Goal: Book appointment/travel/reservation

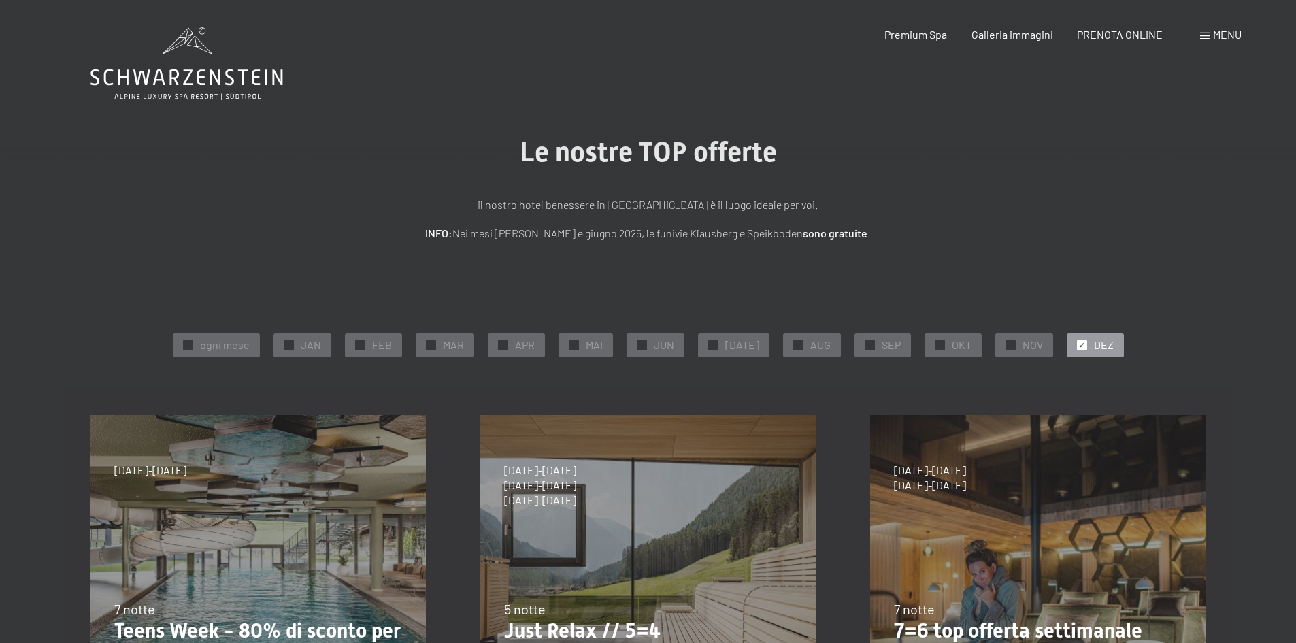
click at [1229, 33] on span "Menu" at bounding box center [1227, 34] width 29 height 13
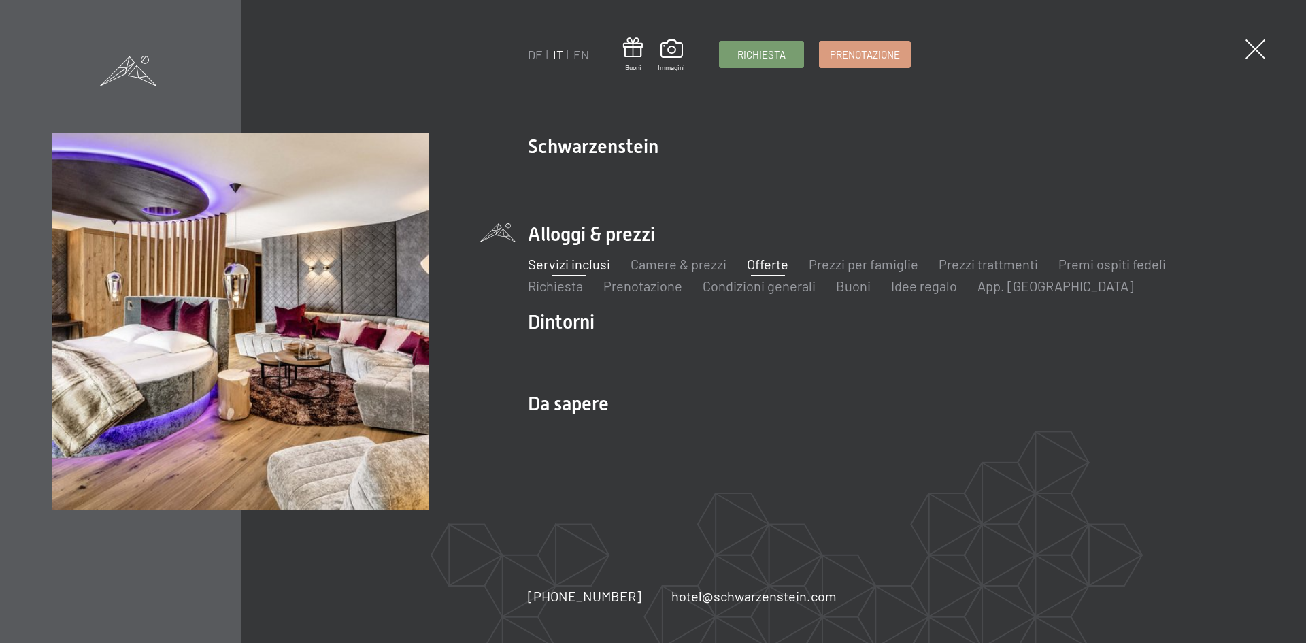
click at [592, 263] on link "Servizi inclusi" at bounding box center [569, 264] width 82 height 16
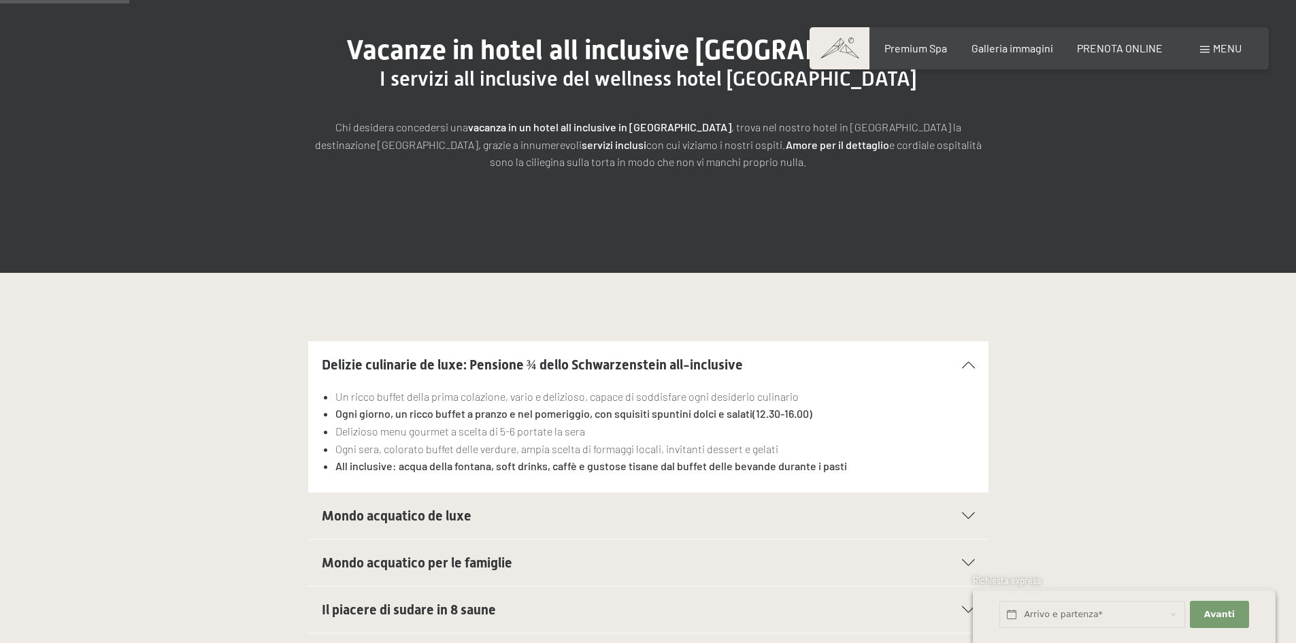
scroll to position [340, 0]
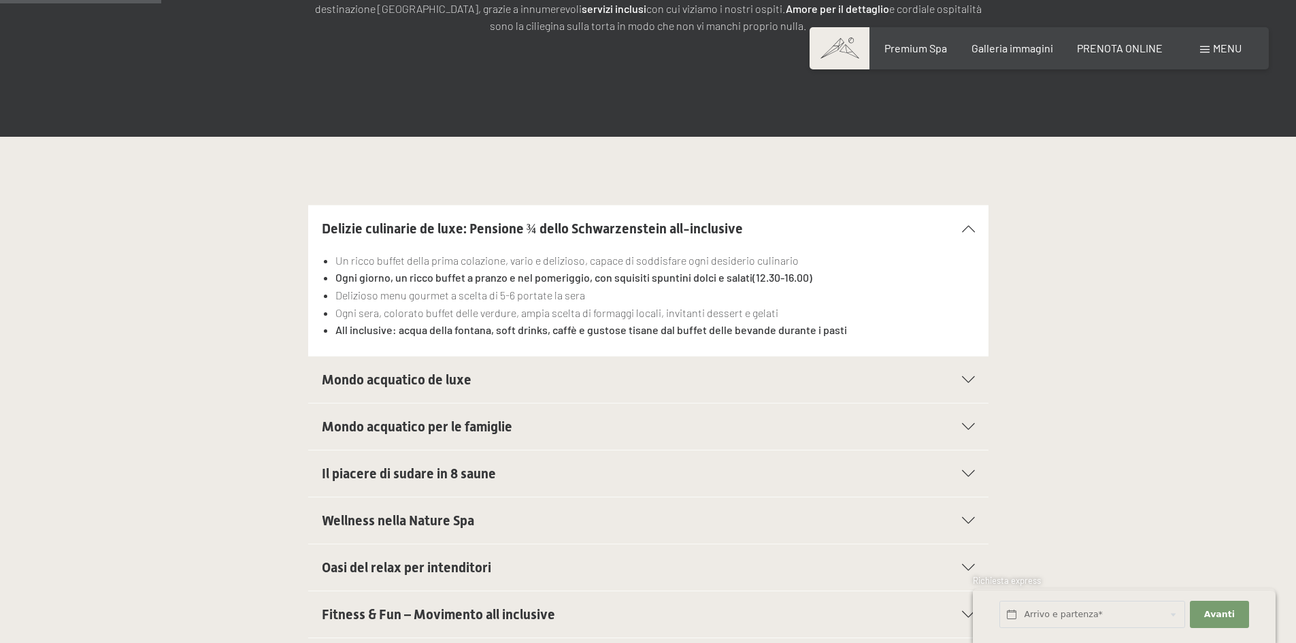
click at [968, 378] on icon at bounding box center [968, 379] width 13 height 7
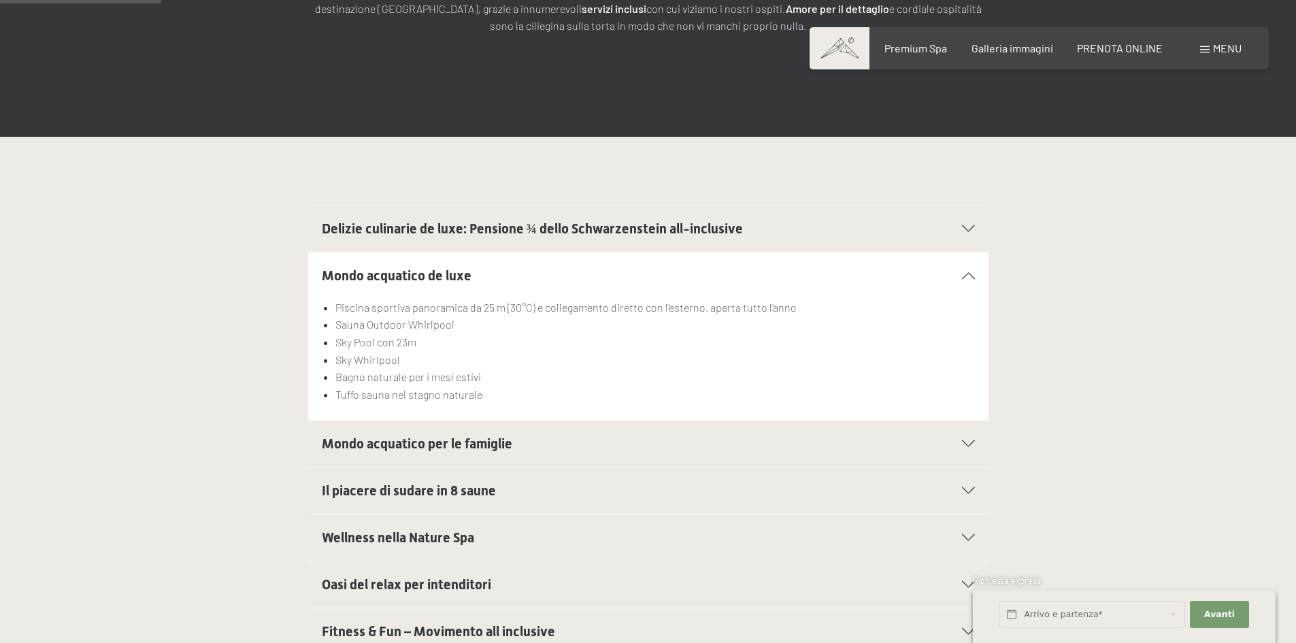
click at [968, 378] on li "Bagno naturale per i mesi estivi" at bounding box center [654, 377] width 639 height 18
click at [973, 443] on icon at bounding box center [968, 443] width 13 height 7
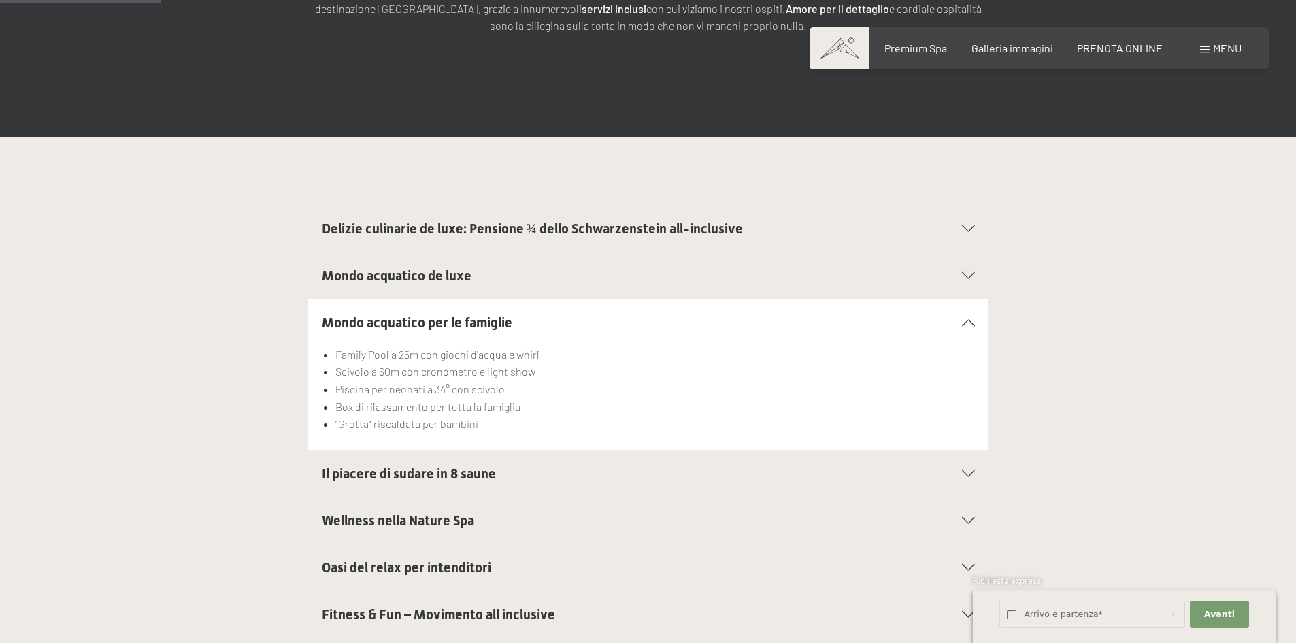
click at [969, 480] on div "Il piacere di sudare in 8 saune" at bounding box center [648, 473] width 653 height 46
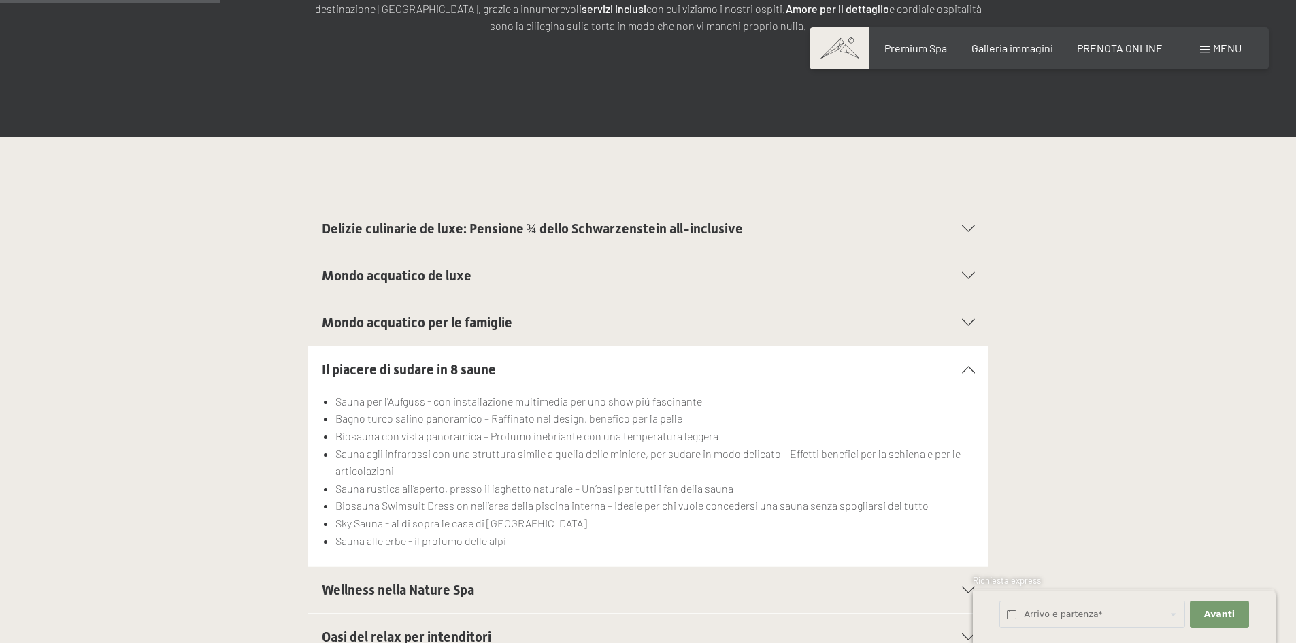
scroll to position [476, 0]
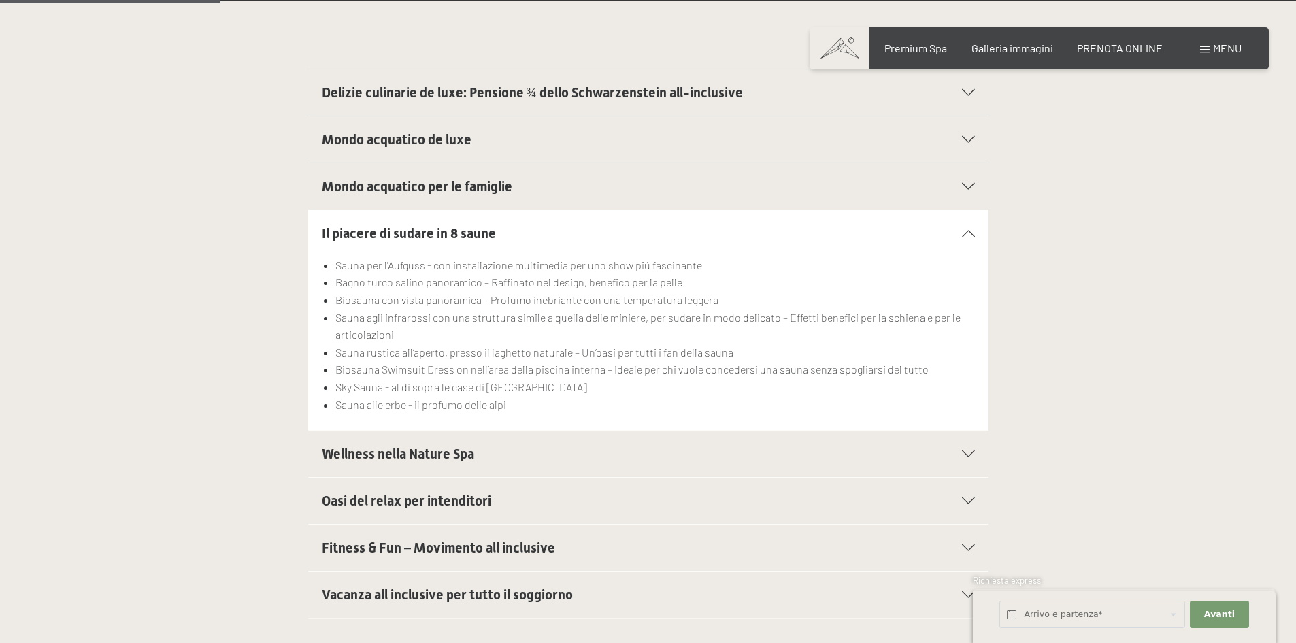
click at [963, 457] on div "Wellness nella Nature Spa" at bounding box center [648, 454] width 653 height 46
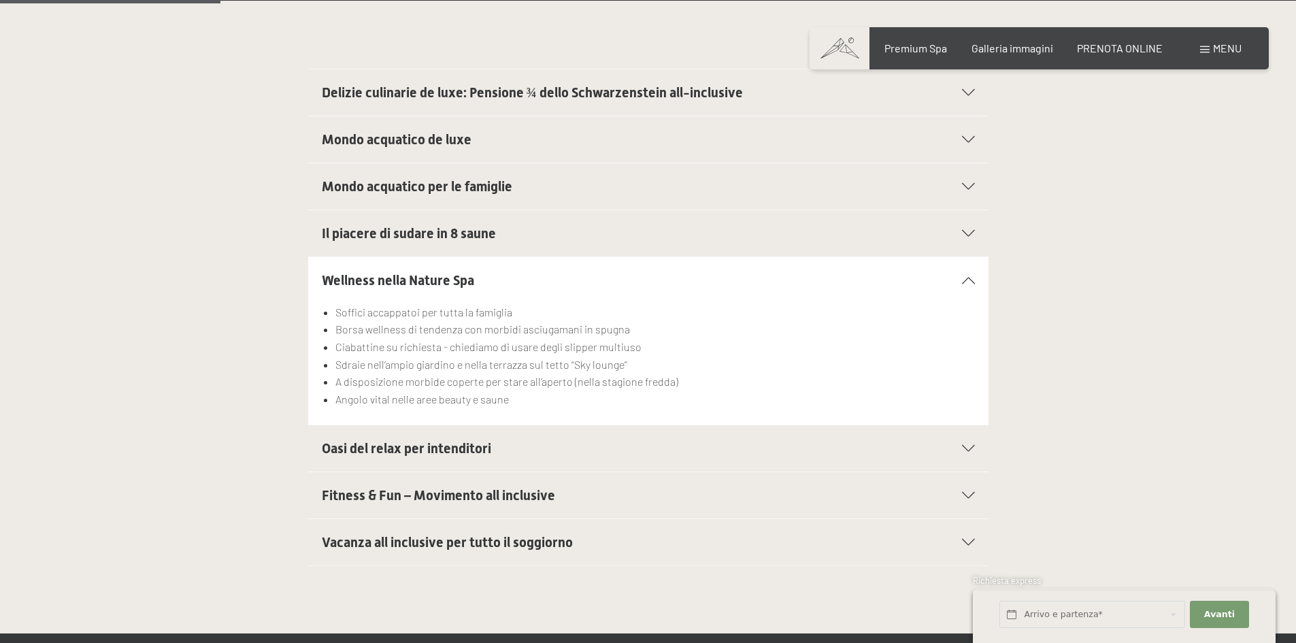
click at [958, 453] on div "Oasi del relax per intenditori" at bounding box center [648, 448] width 653 height 46
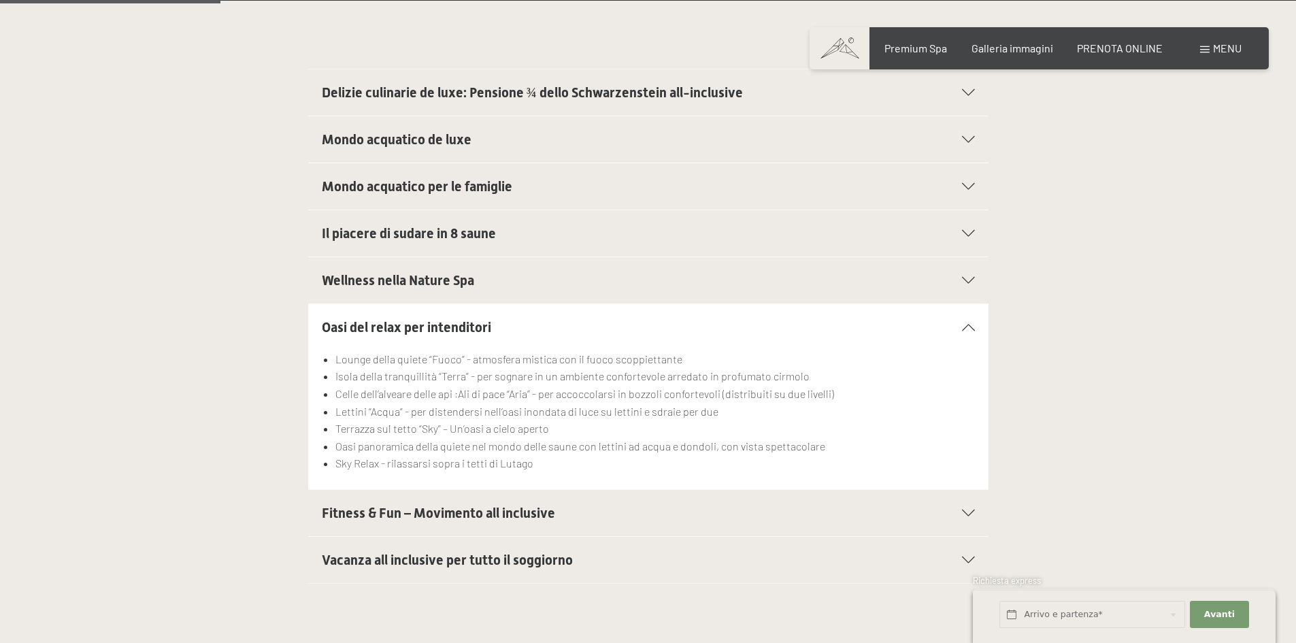
click at [964, 510] on icon at bounding box center [968, 513] width 13 height 7
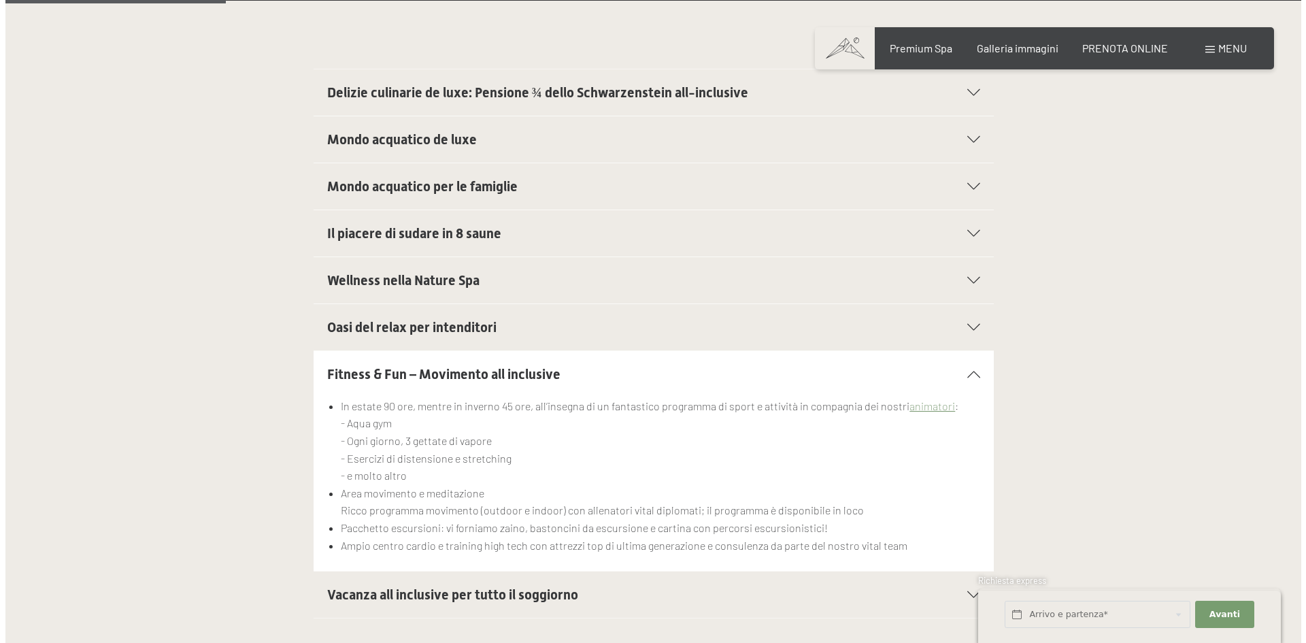
scroll to position [136, 0]
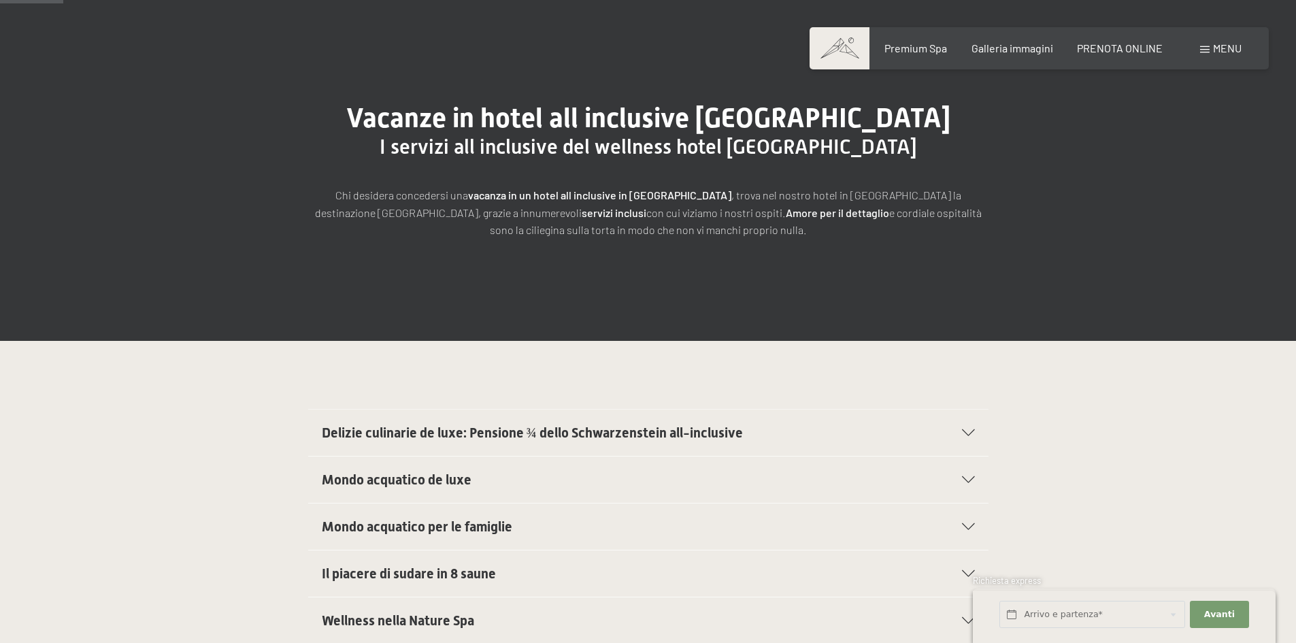
click at [1224, 49] on span "Menu" at bounding box center [1227, 48] width 29 height 13
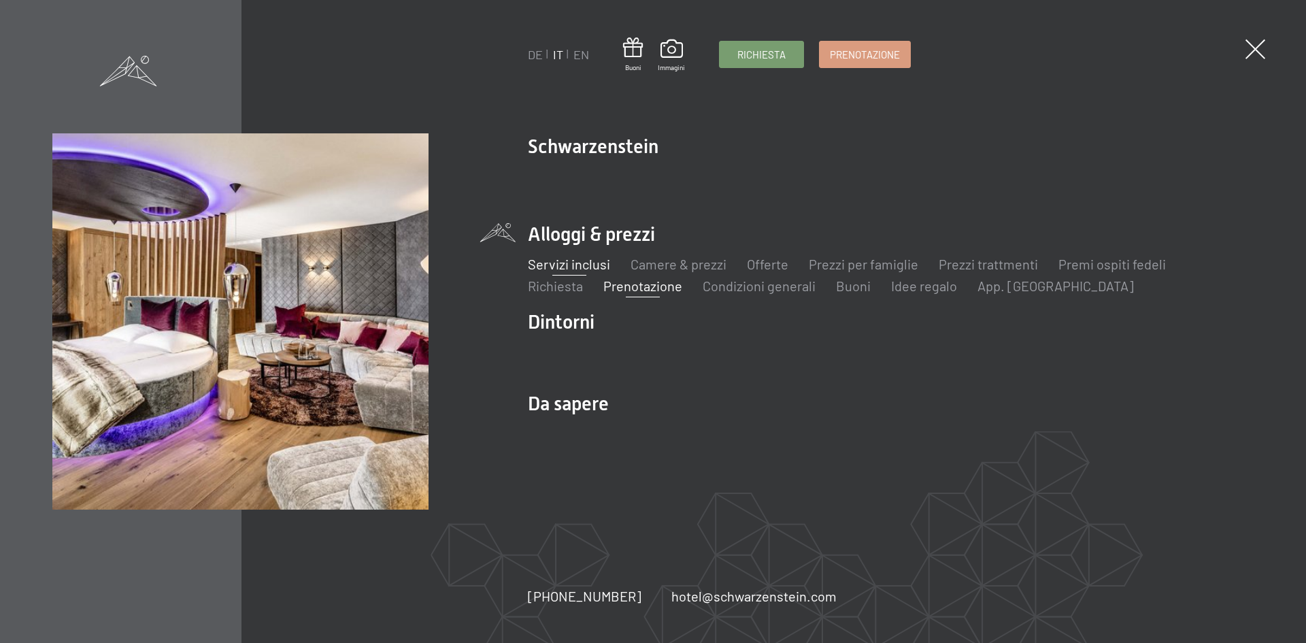
click at [653, 288] on link "Prenotazione" at bounding box center [643, 286] width 79 height 16
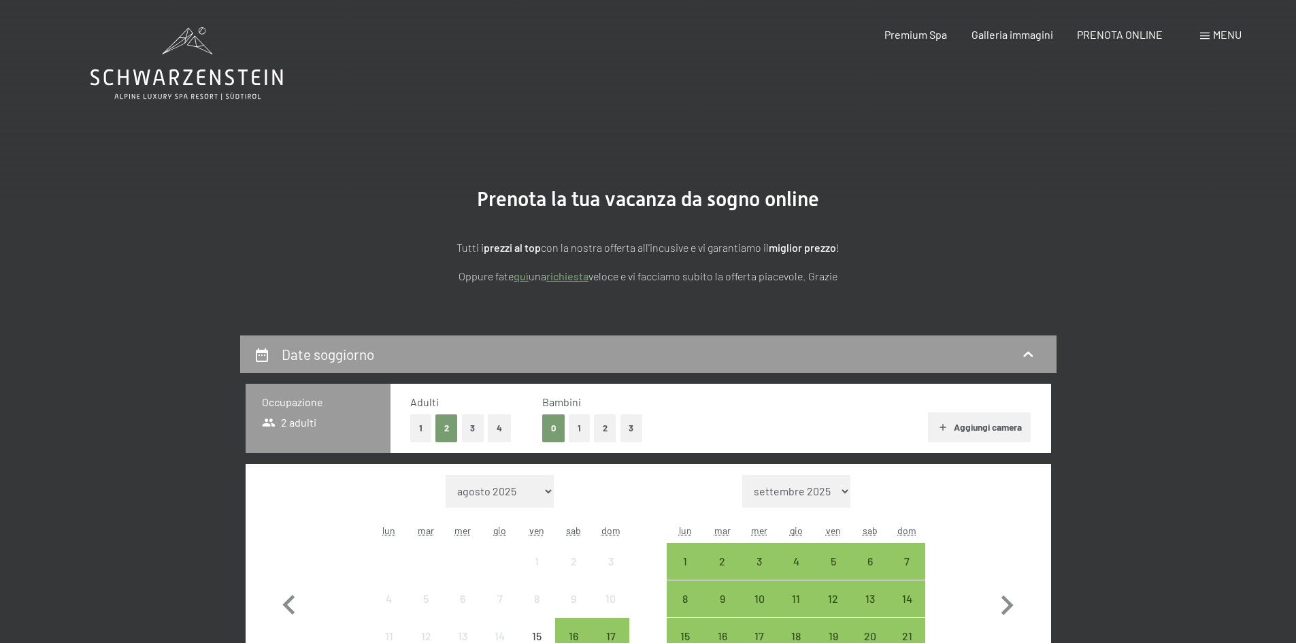
scroll to position [204, 0]
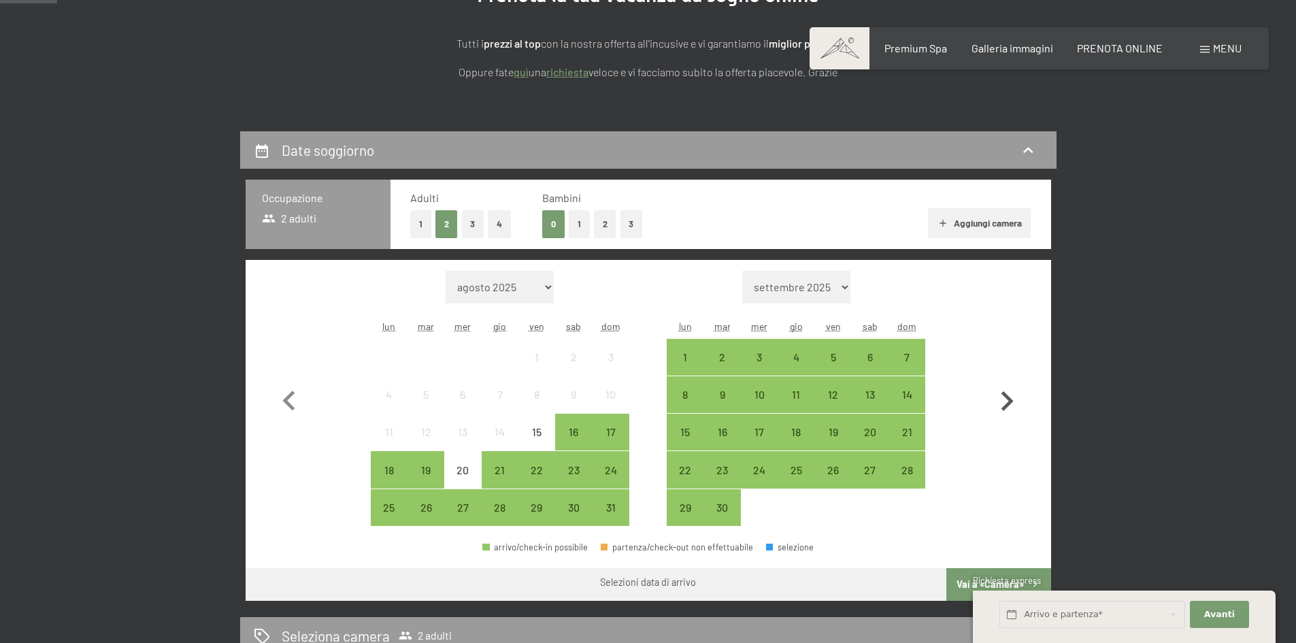
click at [1009, 387] on icon "button" at bounding box center [1006, 401] width 39 height 39
select select "[DATE]"
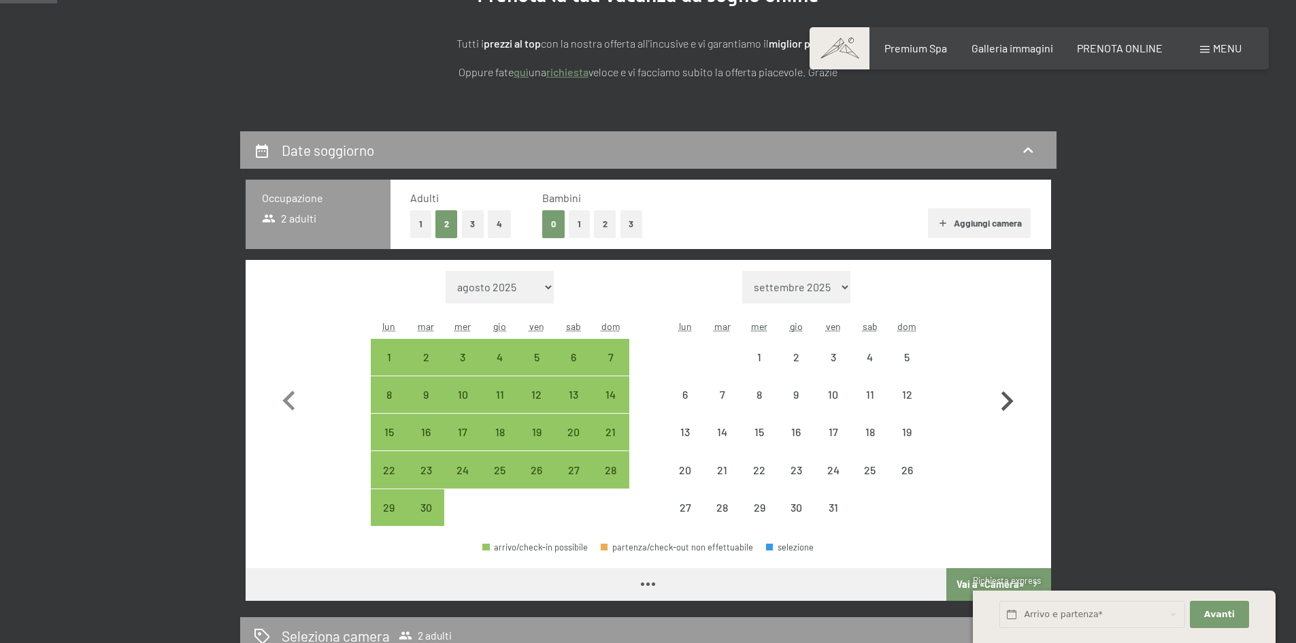
click at [1009, 387] on icon "button" at bounding box center [1006, 401] width 39 height 39
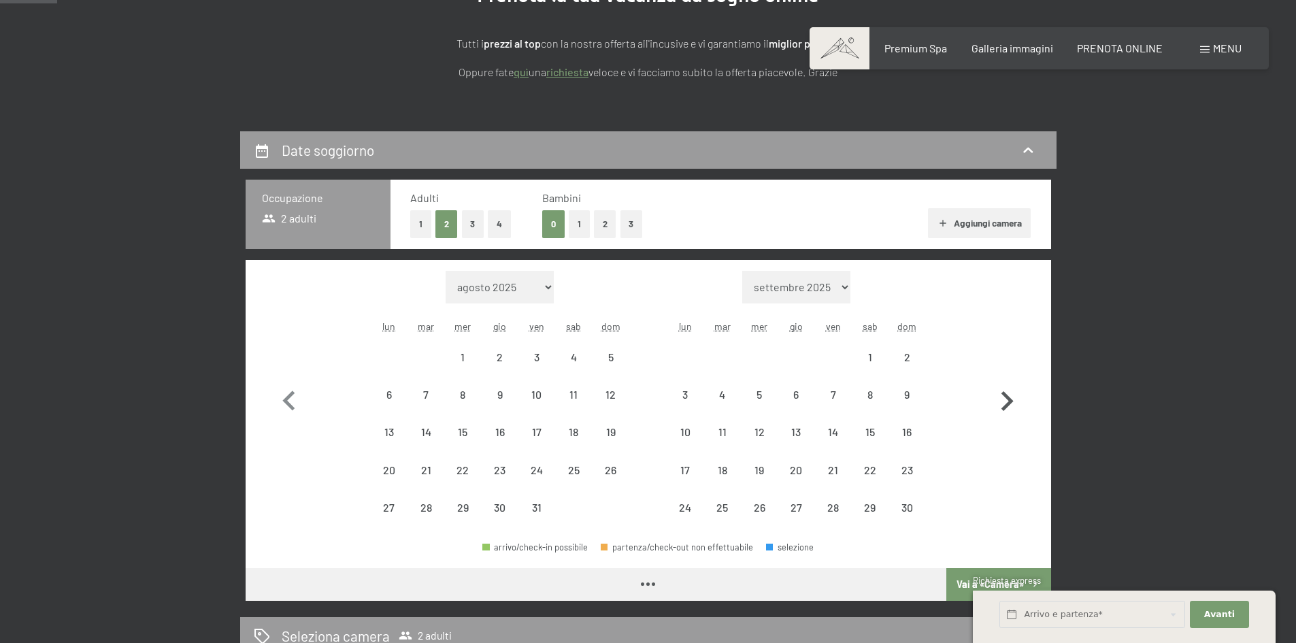
select select "[DATE]"
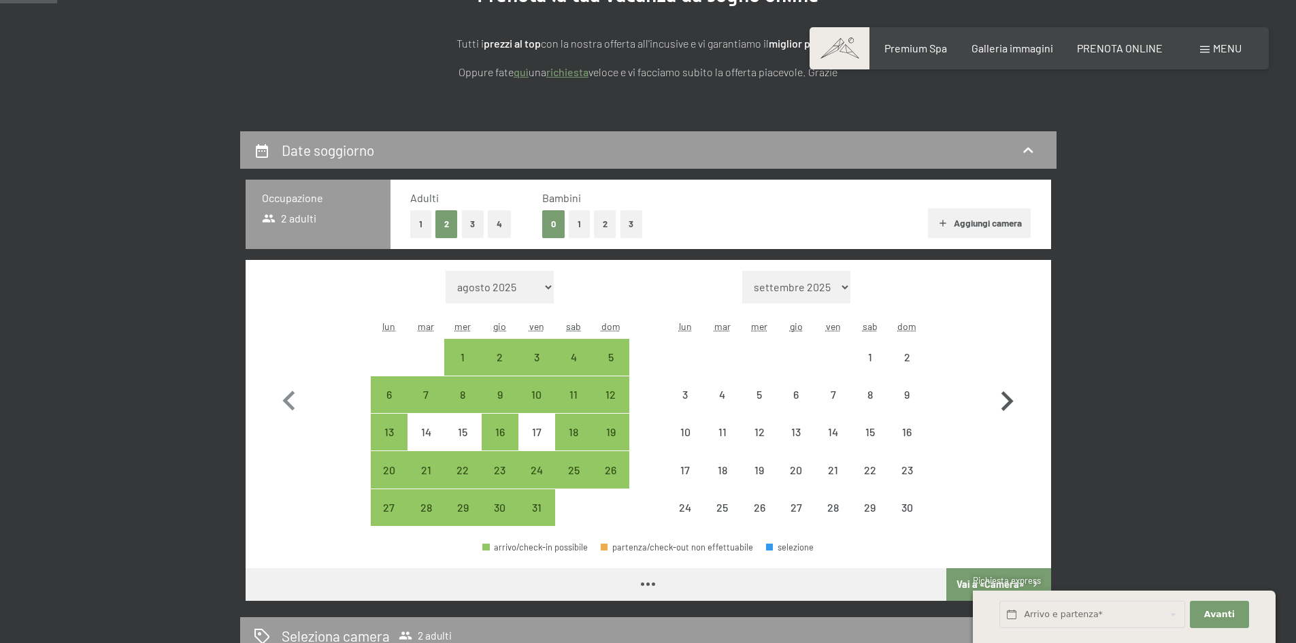
select select "[DATE]"
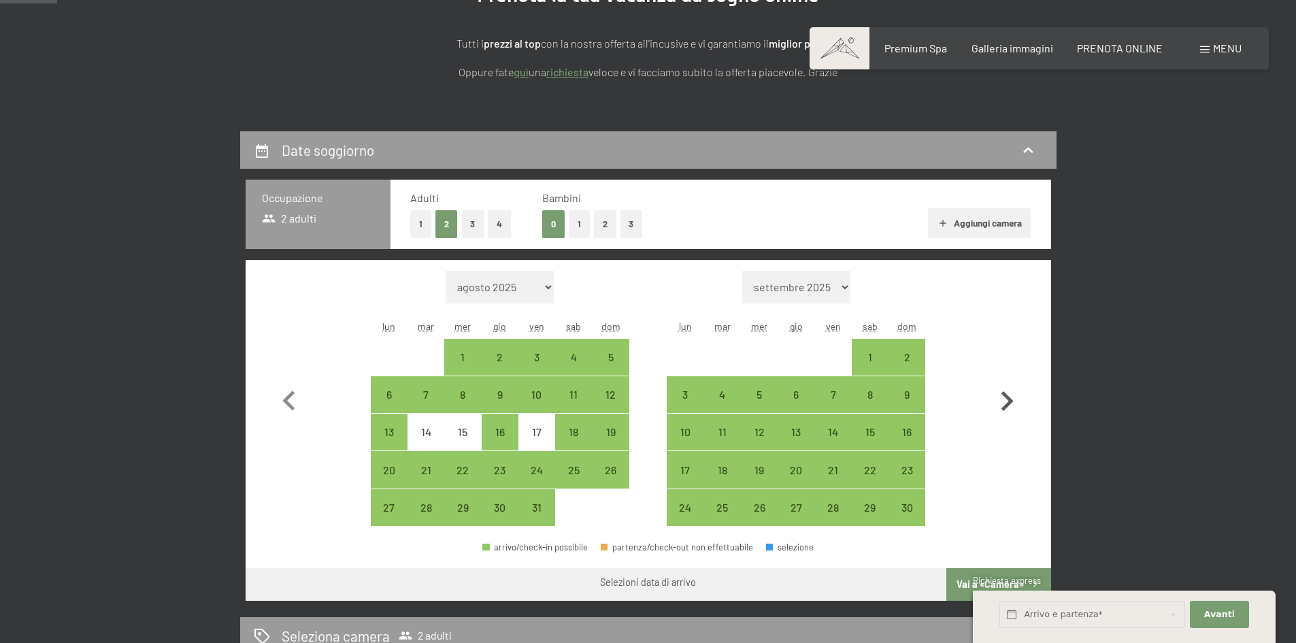
click at [1009, 387] on icon "button" at bounding box center [1006, 401] width 39 height 39
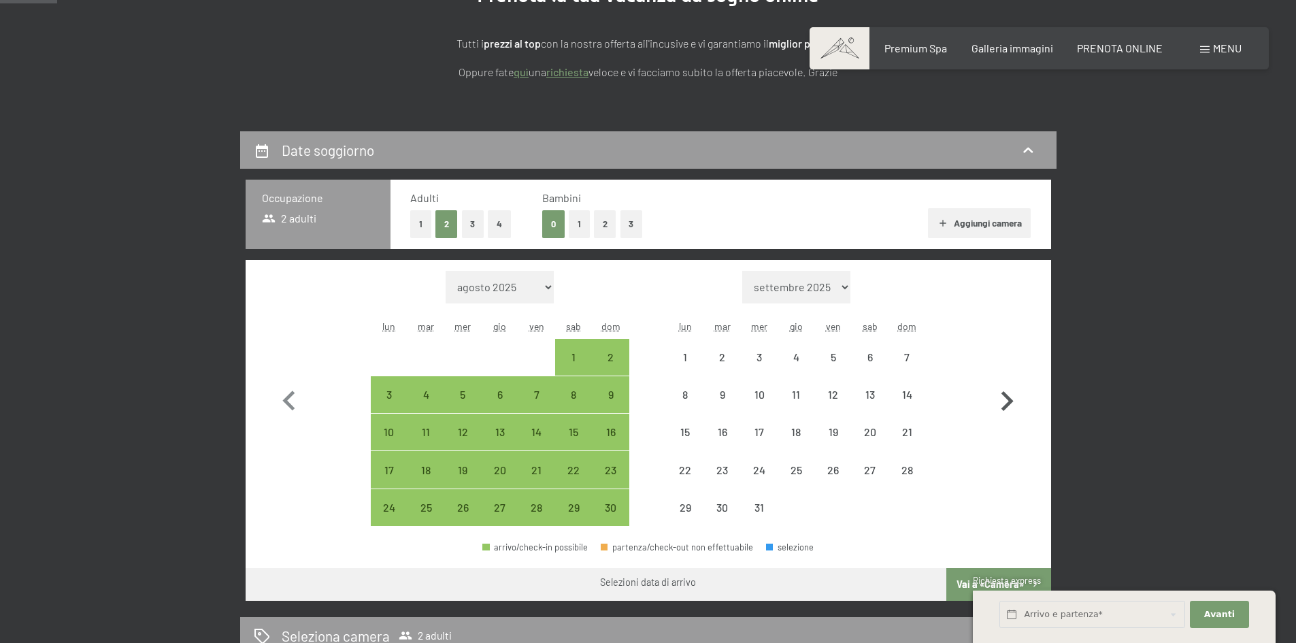
select select "[DATE]"
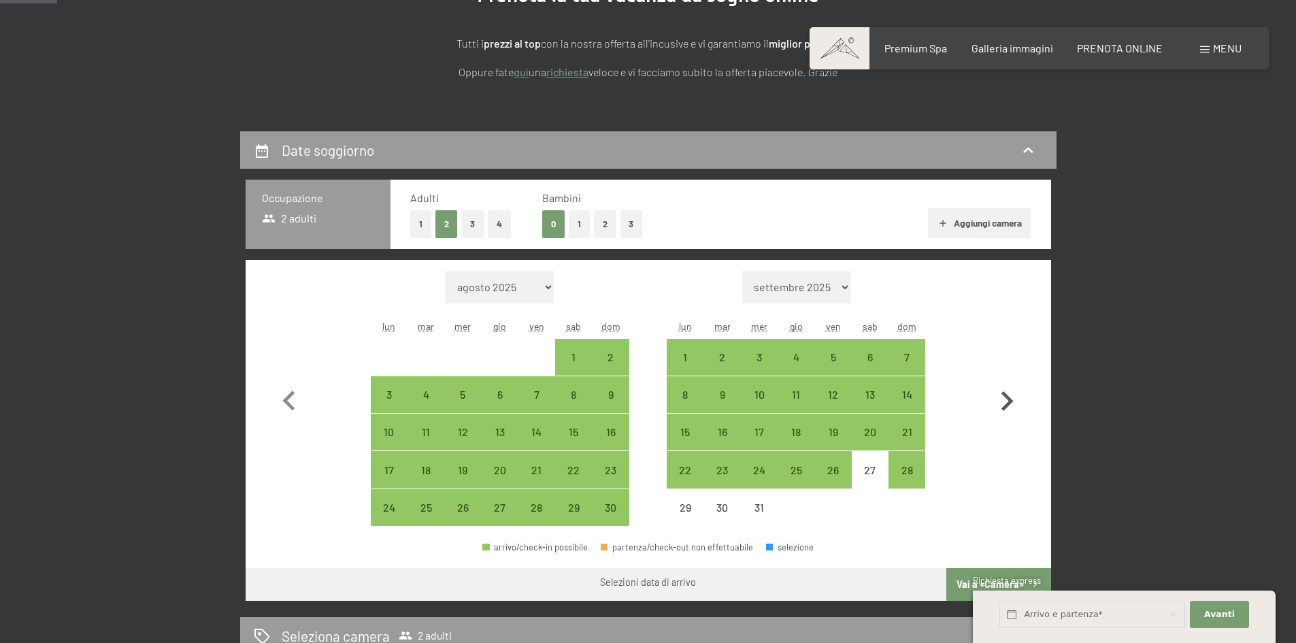
click at [1010, 395] on icon "button" at bounding box center [1006, 401] width 39 height 39
select select "[DATE]"
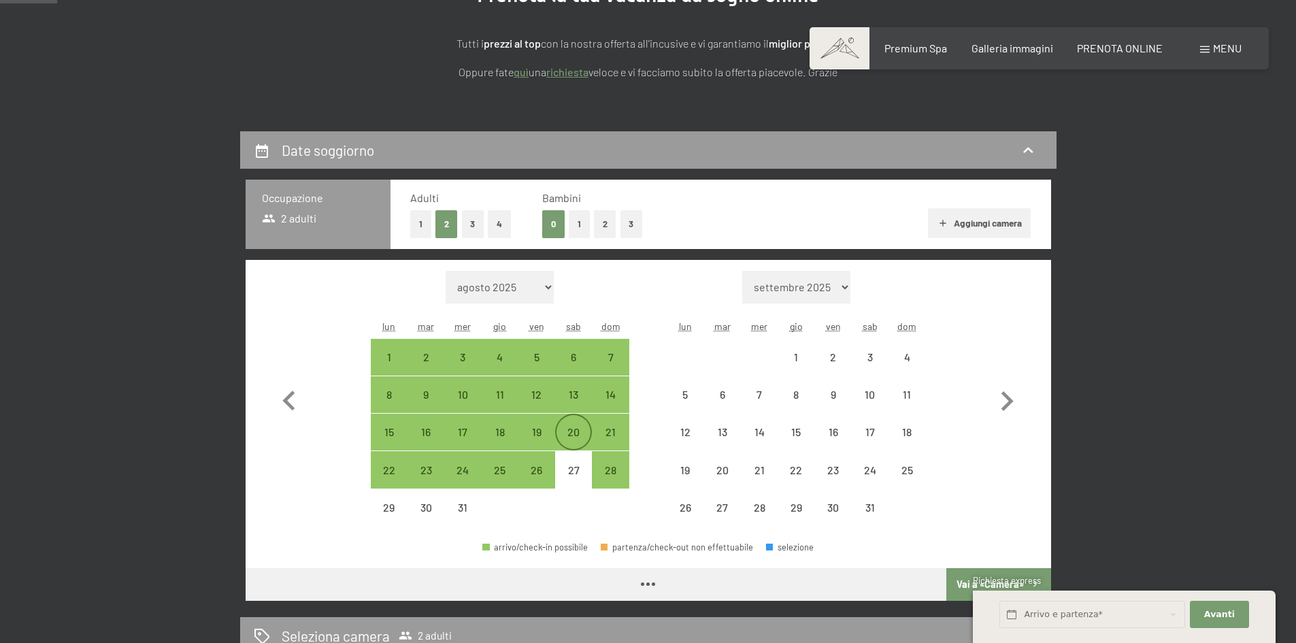
select select "[DATE]"
